Goal: Browse casually

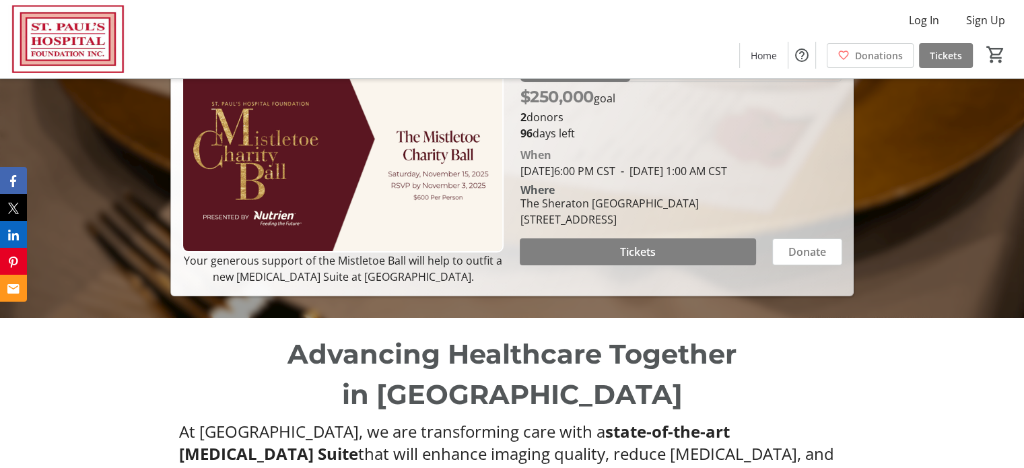
scroll to position [202, 0]
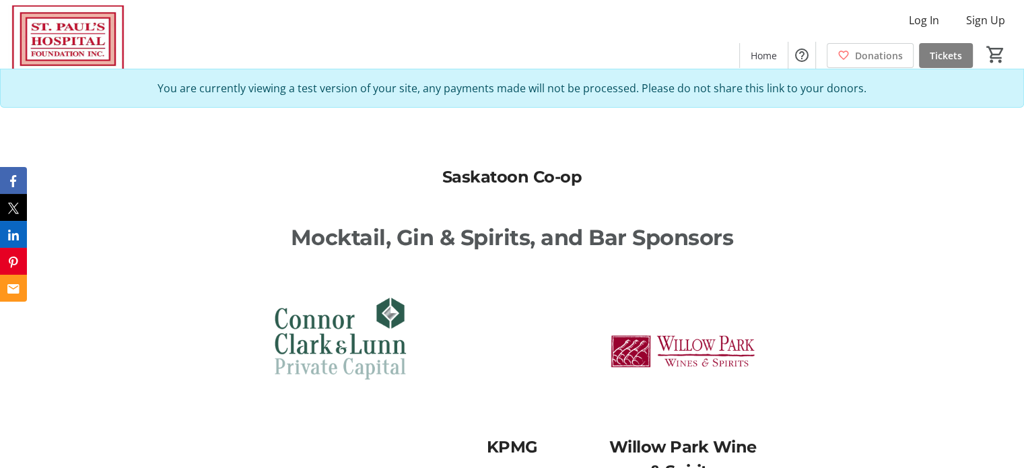
scroll to position [1953, 0]
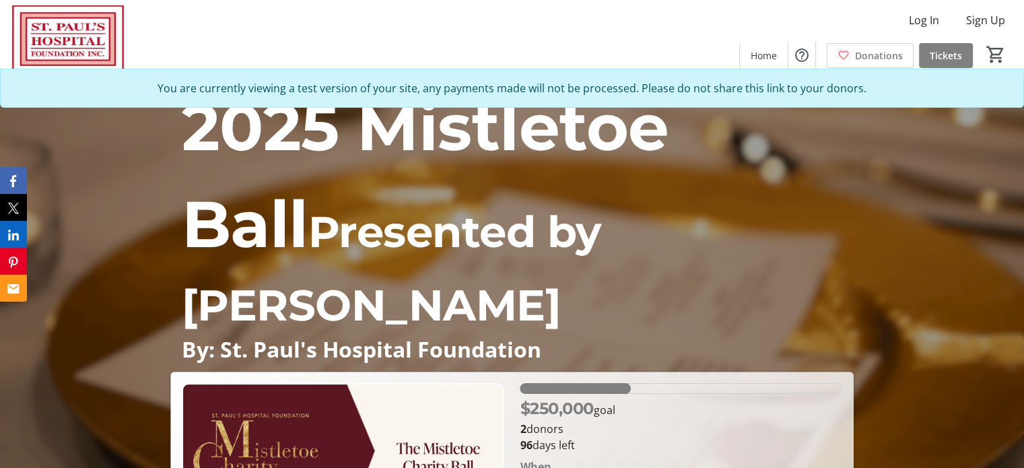
click at [669, 144] on span "2025 Mistletoe Ball" at bounding box center [424, 176] width 487 height 176
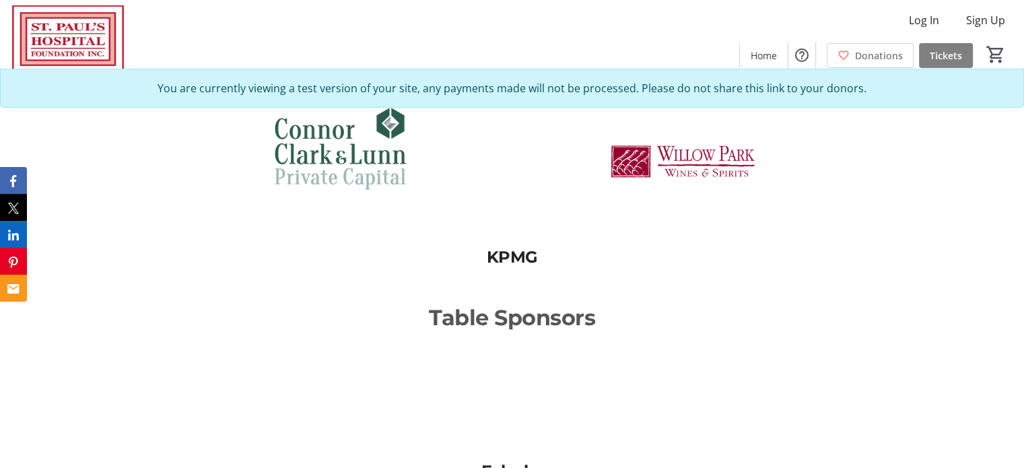
scroll to position [2087, 0]
